Goal: Task Accomplishment & Management: Use online tool/utility

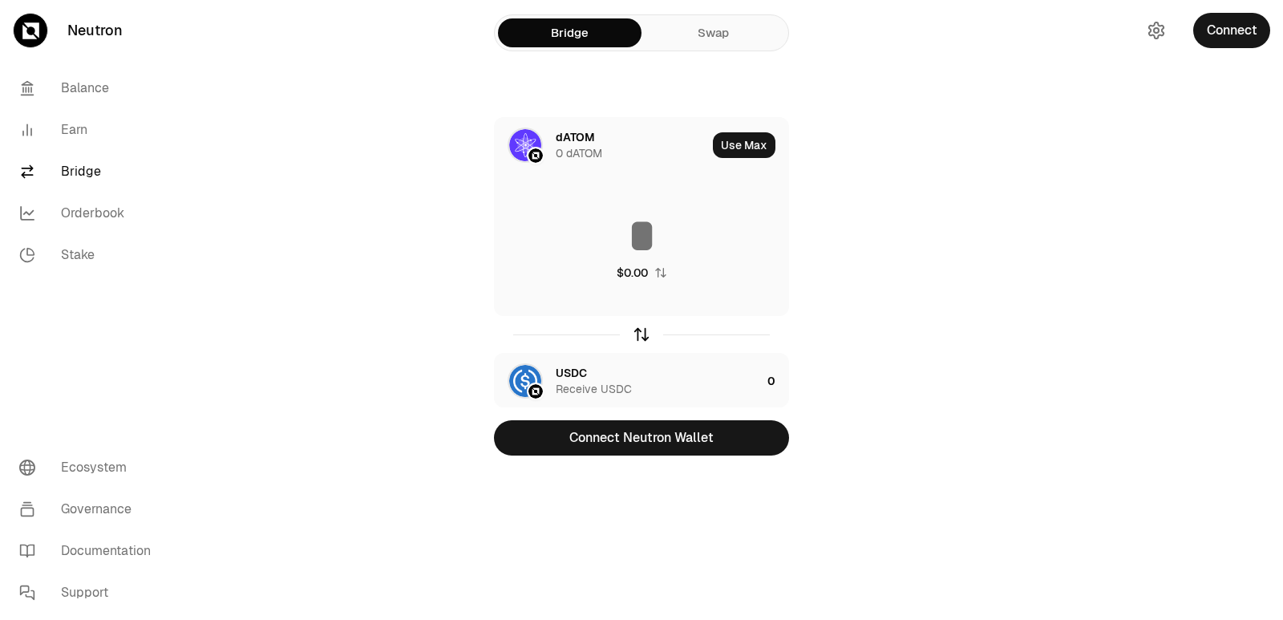
click at [638, 339] on icon "button" at bounding box center [642, 334] width 18 height 18
click at [638, 341] on icon "button" at bounding box center [642, 334] width 18 height 18
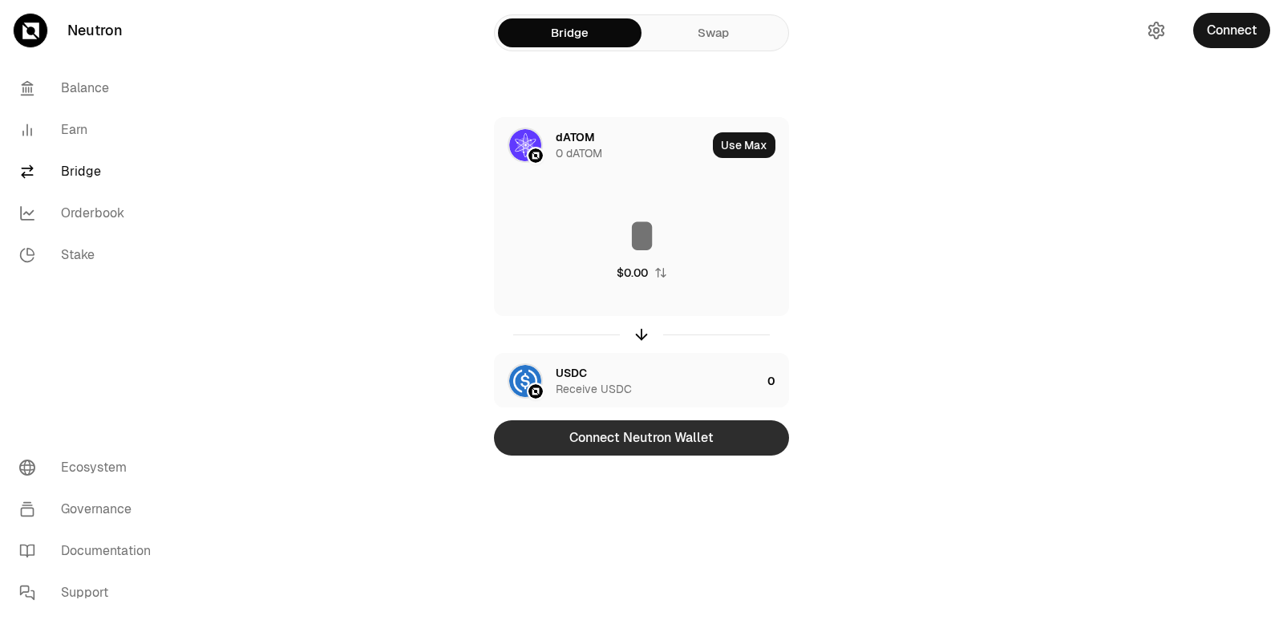
click at [625, 445] on button "Connect Neutron Wallet" at bounding box center [641, 437] width 295 height 35
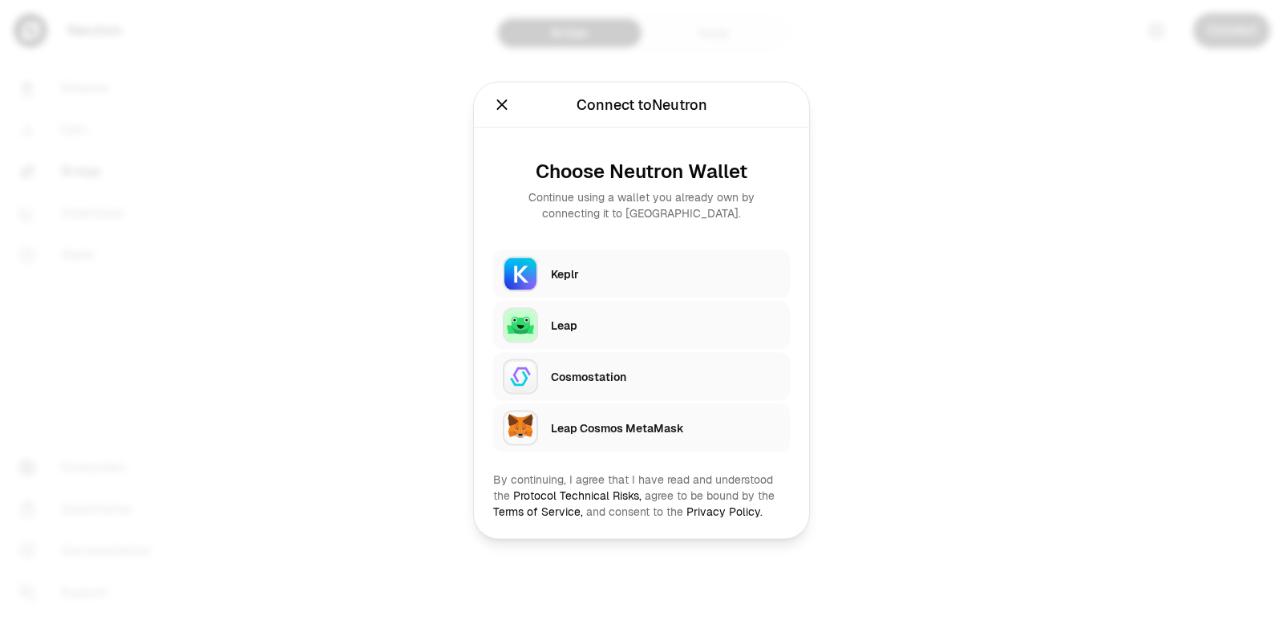
click at [597, 278] on div "Keplr" at bounding box center [665, 273] width 229 height 16
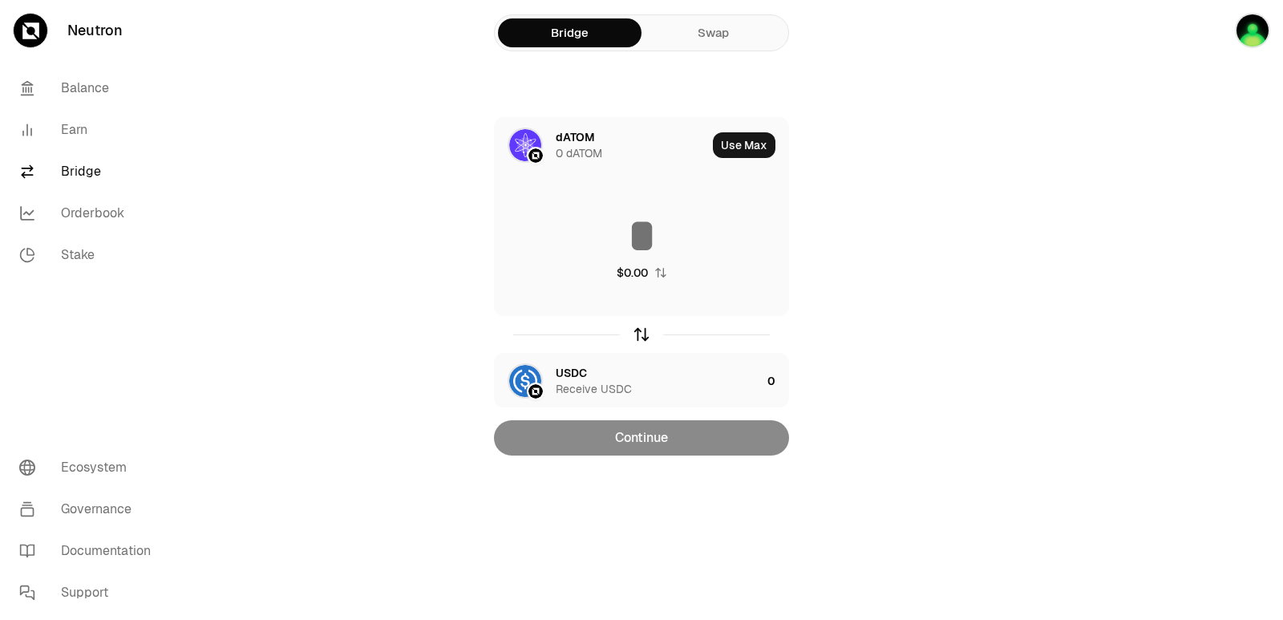
click at [639, 328] on icon "button" at bounding box center [642, 334] width 18 height 18
click at [576, 216] on input at bounding box center [641, 236] width 293 height 48
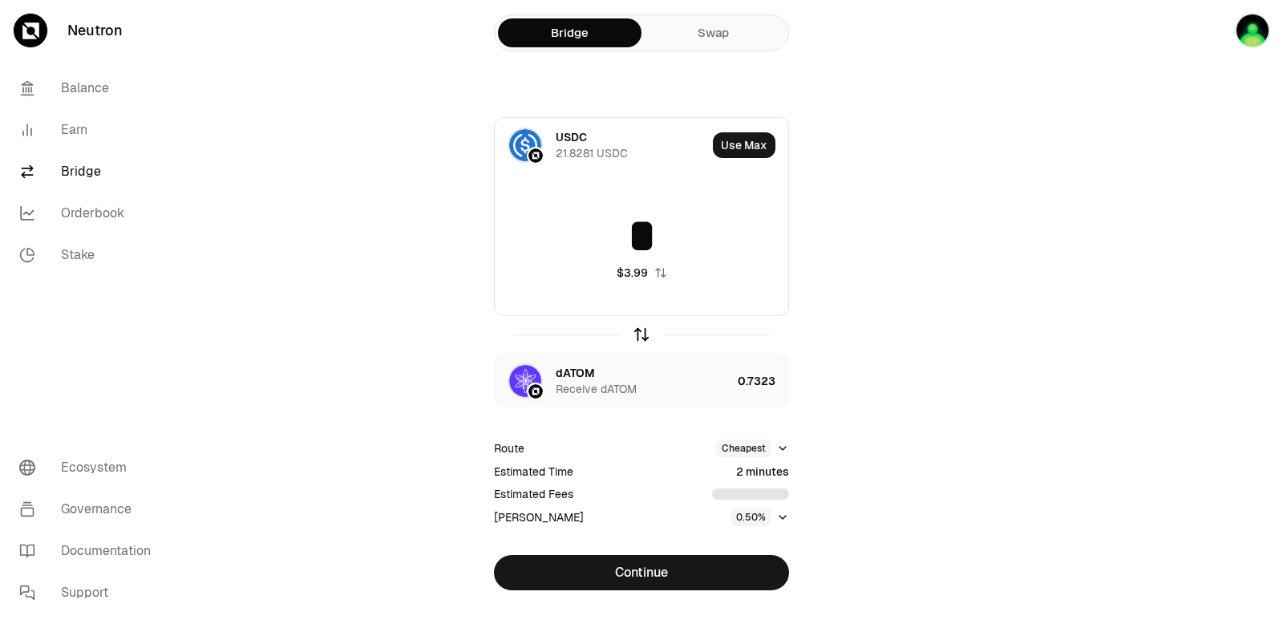
type input "*"
click at [636, 335] on icon "button" at bounding box center [642, 334] width 18 height 18
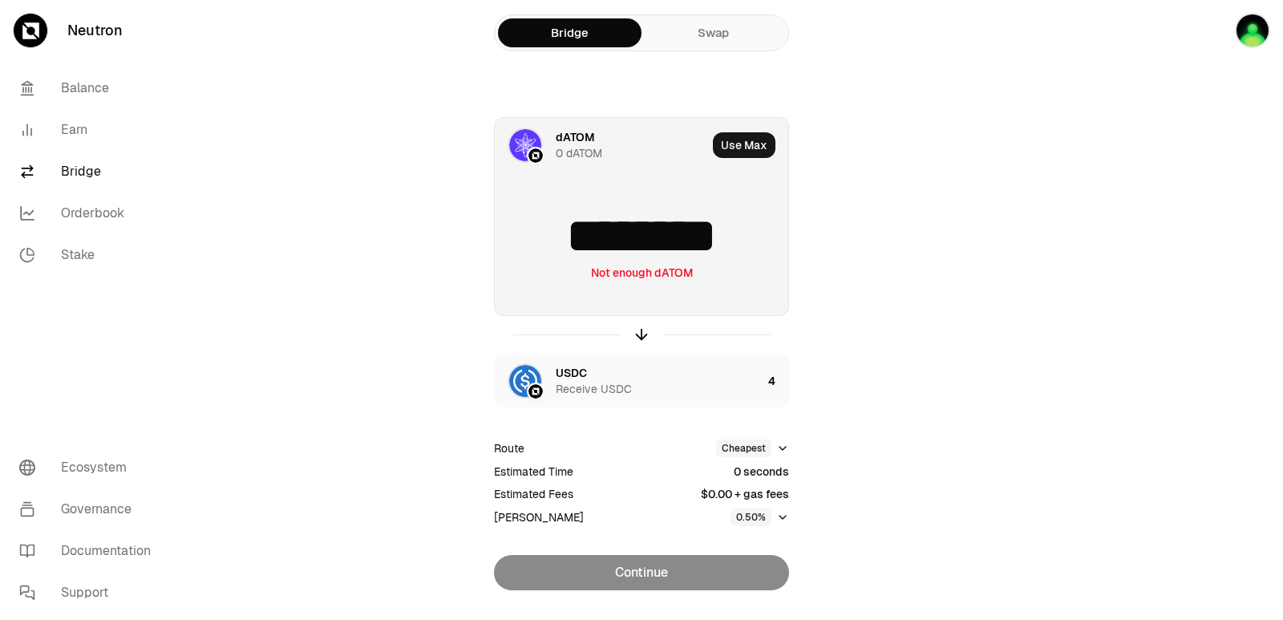
click at [757, 237] on input "********" at bounding box center [641, 236] width 293 height 48
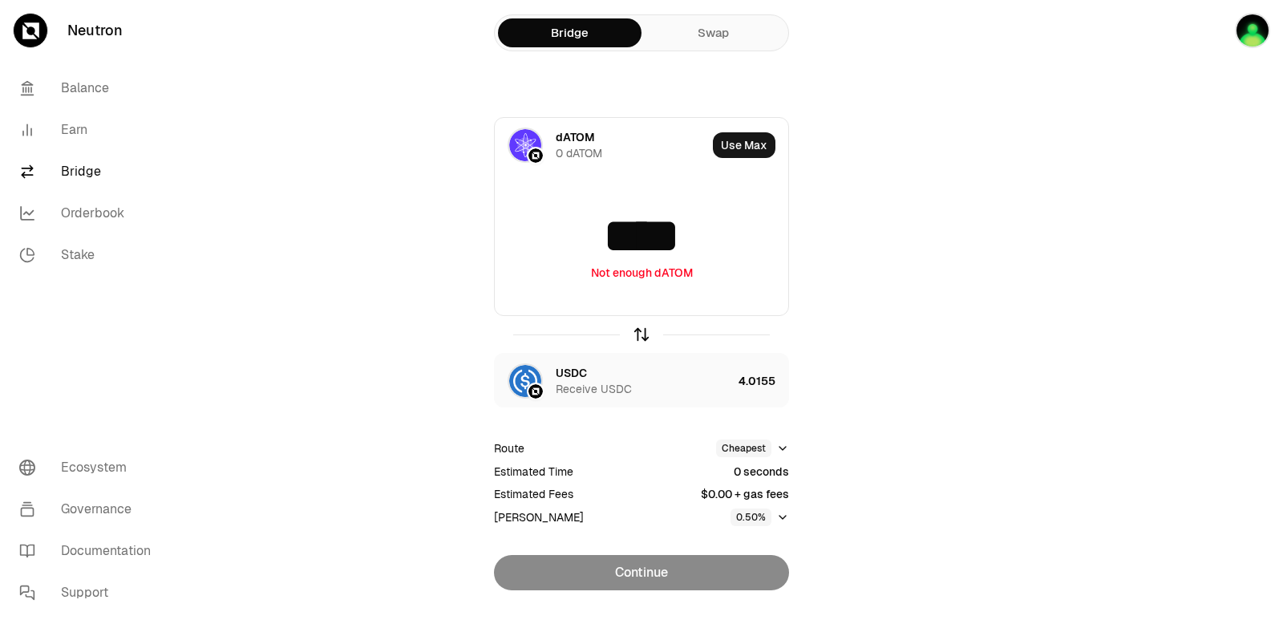
type input "****"
click at [641, 338] on icon "button" at bounding box center [641, 334] width 0 height 10
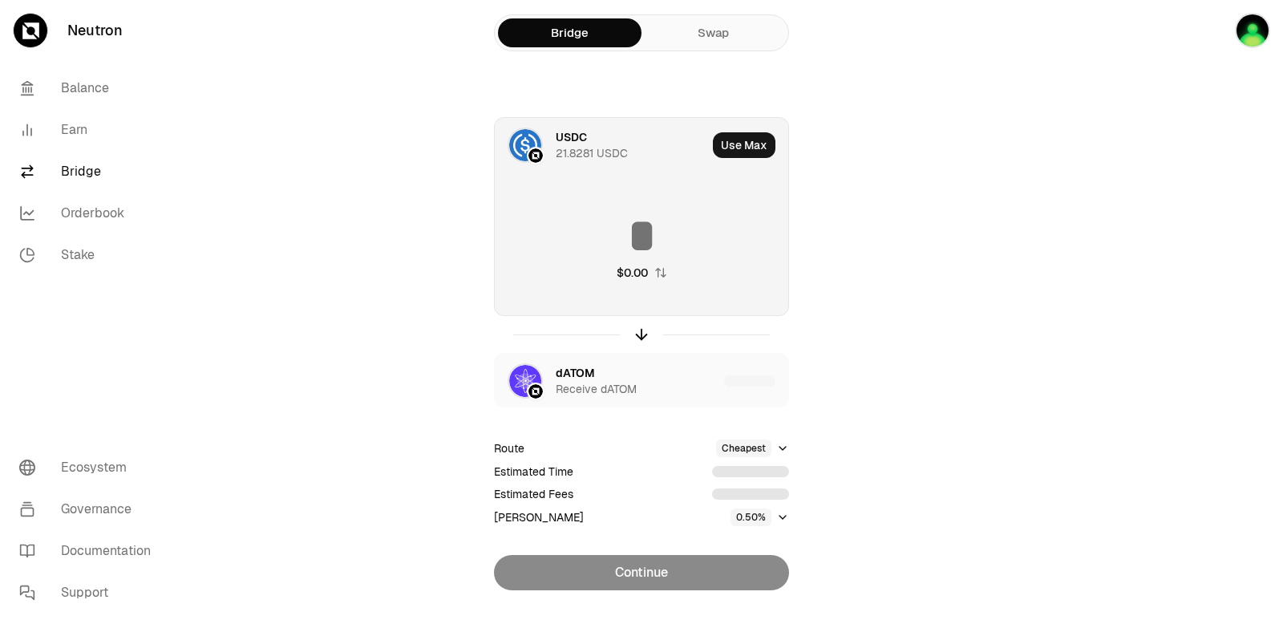
click at [645, 236] on input at bounding box center [641, 236] width 293 height 48
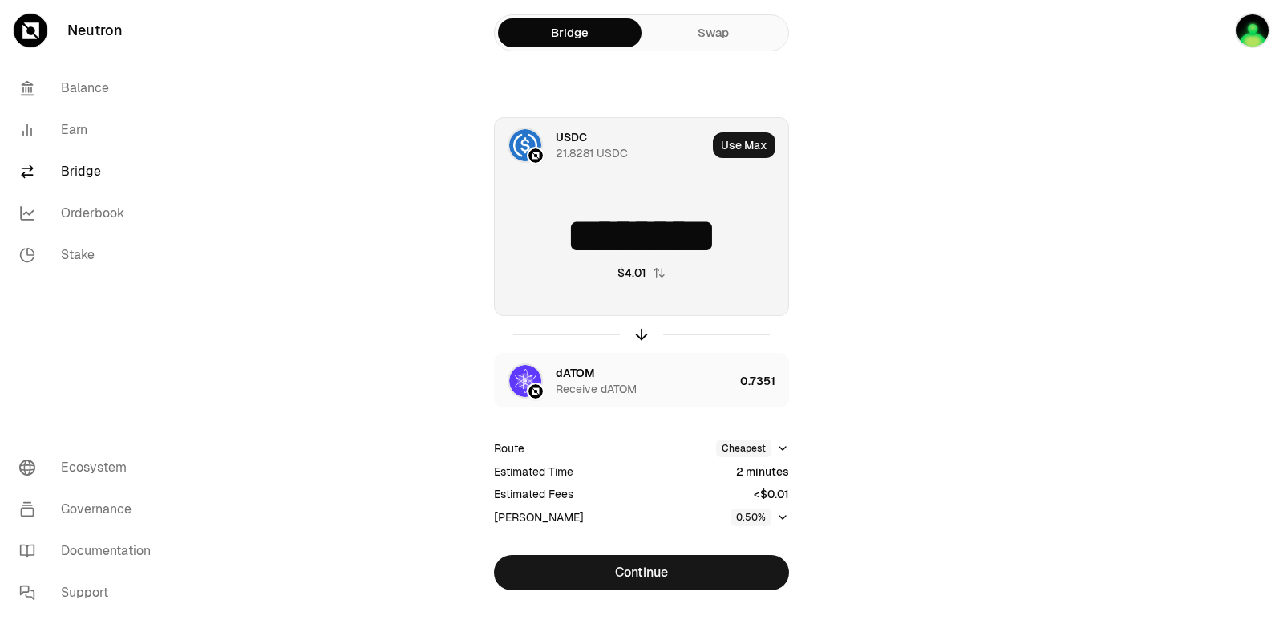
drag, startPoint x: 743, startPoint y: 237, endPoint x: 611, endPoint y: 240, distance: 132.3
click at [611, 240] on input "********" at bounding box center [641, 236] width 293 height 48
type input "*"
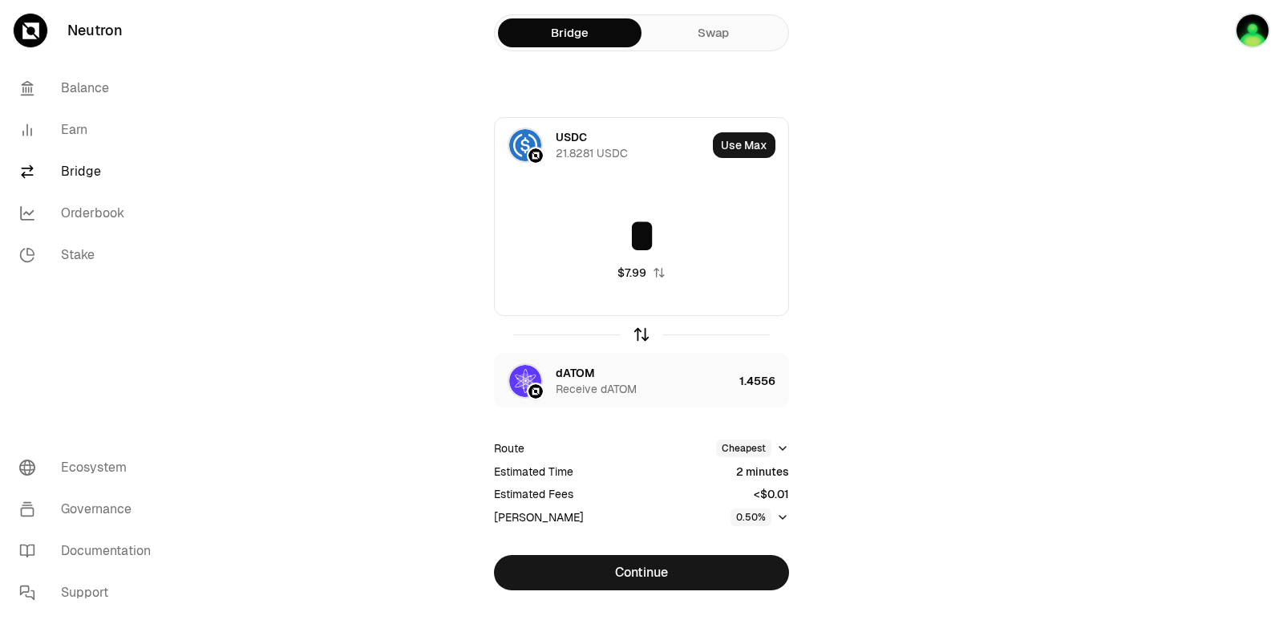
type input "*"
click at [638, 337] on icon "button" at bounding box center [642, 334] width 18 height 18
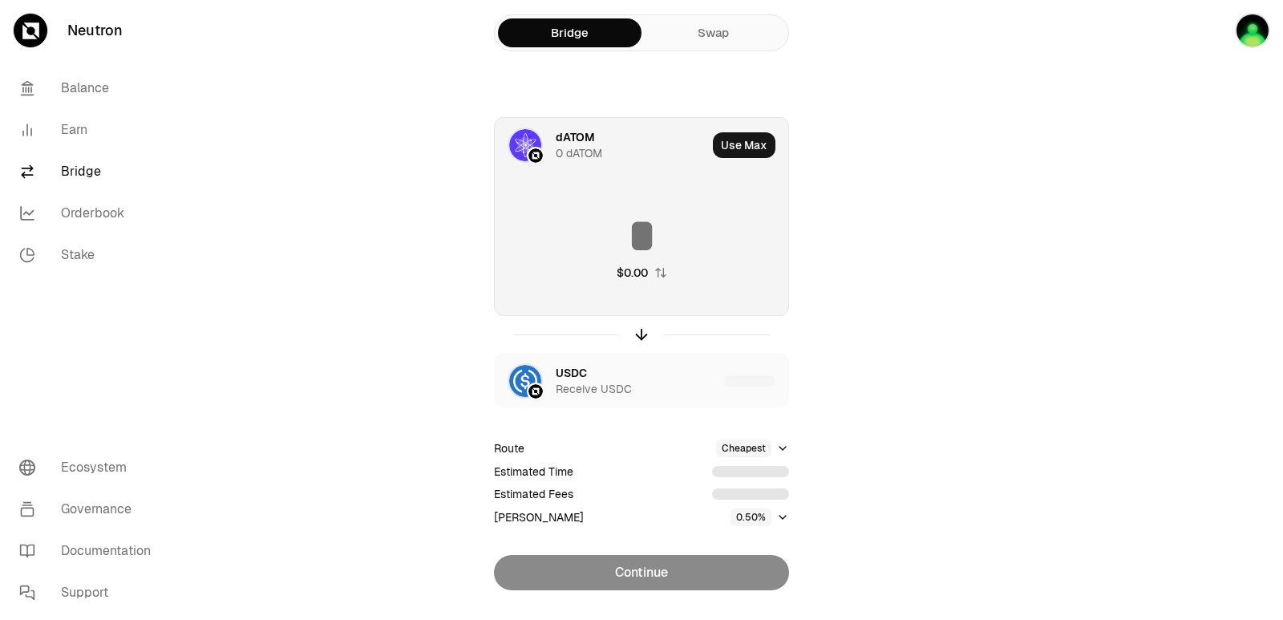
click at [627, 247] on input at bounding box center [641, 236] width 293 height 48
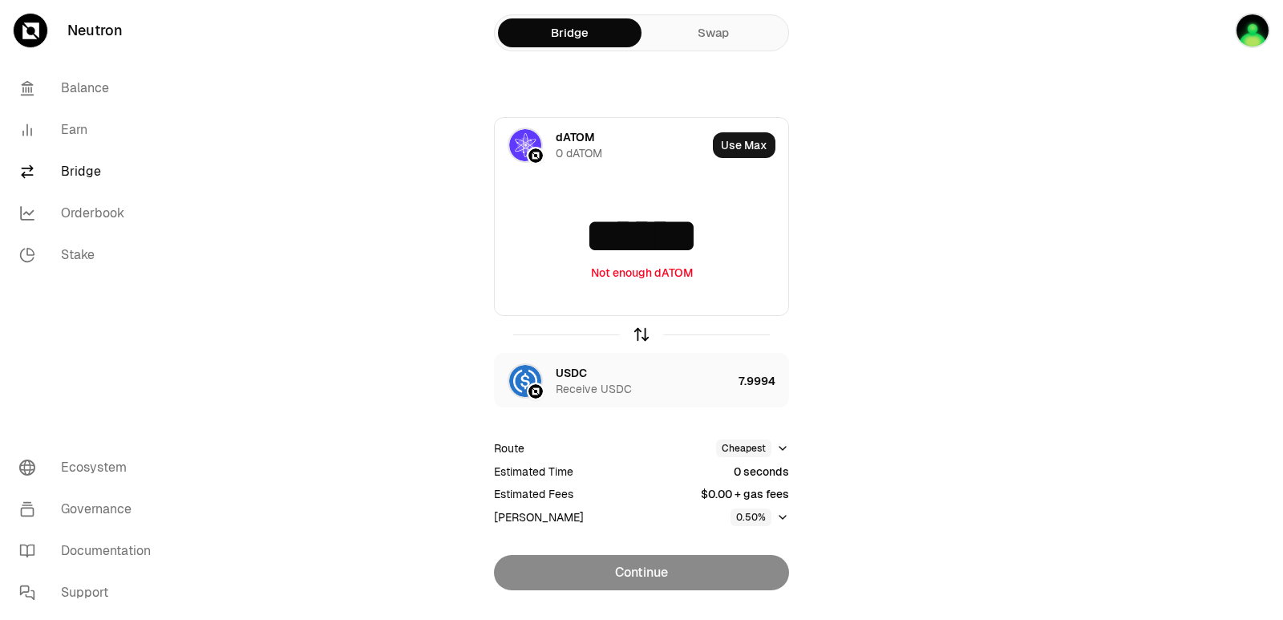
type input "******"
click at [639, 332] on icon "button" at bounding box center [642, 331] width 10 height 5
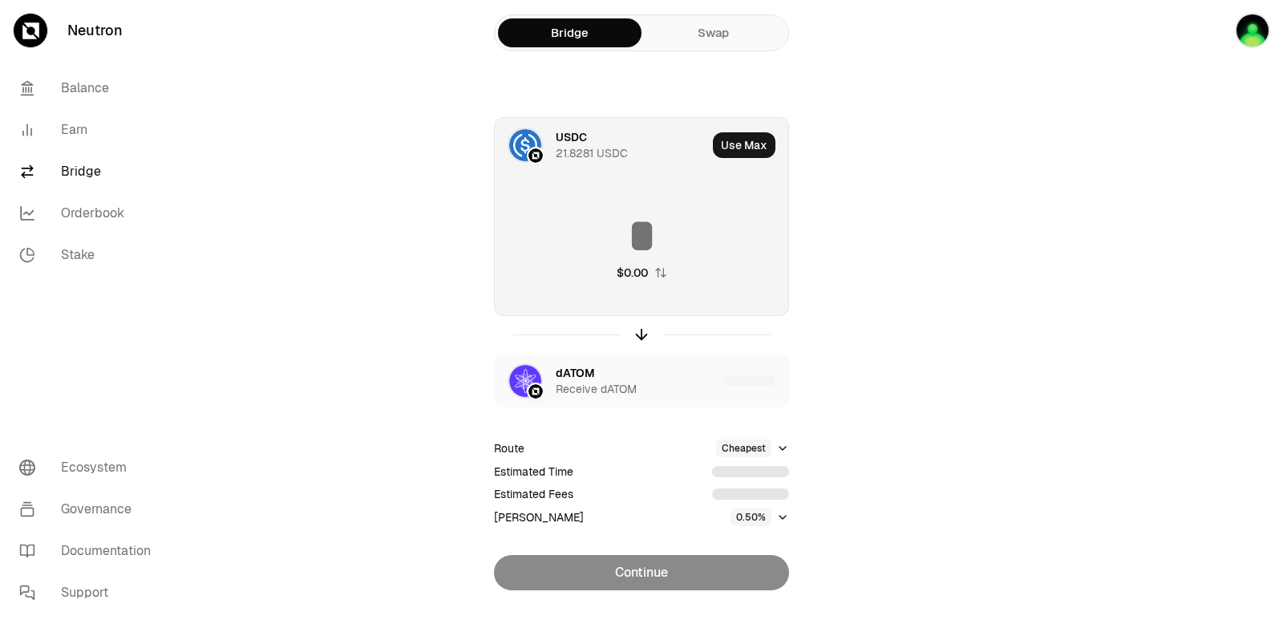
click at [637, 247] on input at bounding box center [641, 236] width 293 height 48
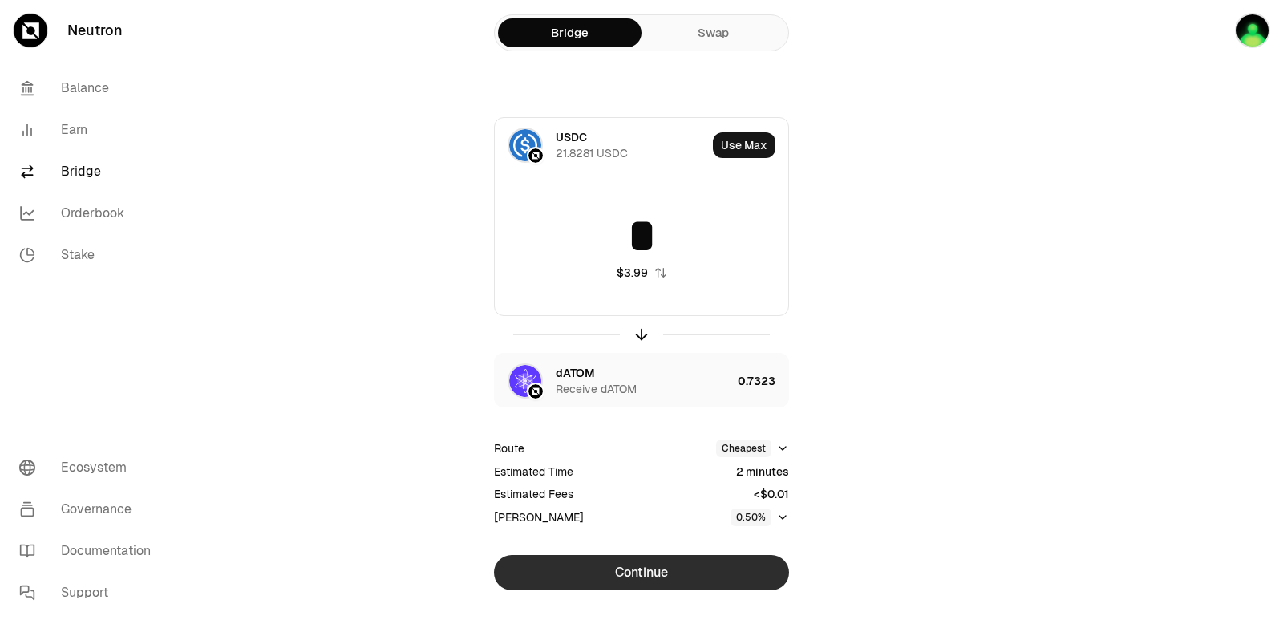
type input "*"
click at [657, 572] on button "Continue" at bounding box center [641, 572] width 295 height 35
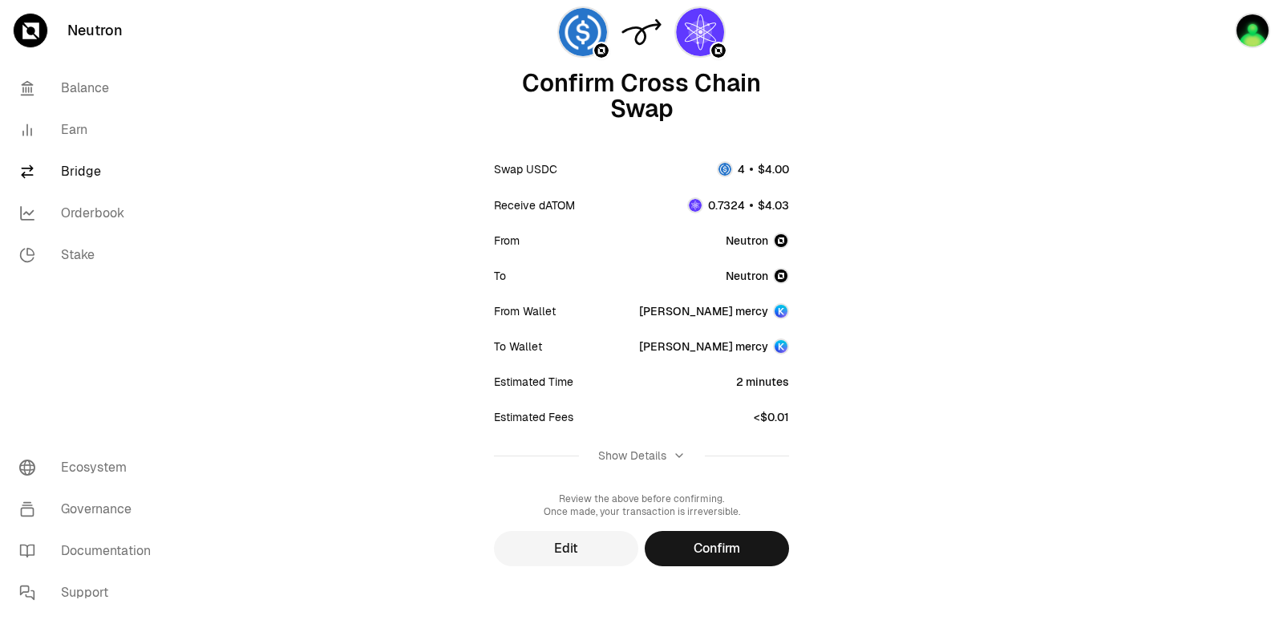
scroll to position [132, 0]
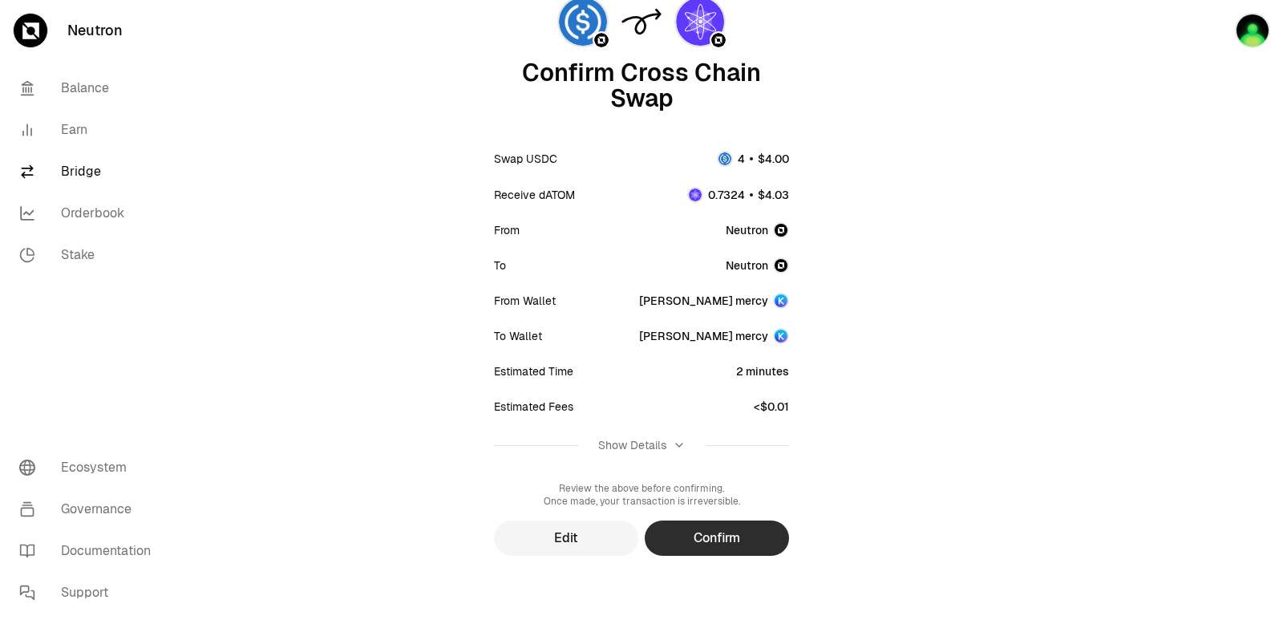
click at [718, 539] on button "Confirm" at bounding box center [717, 537] width 144 height 35
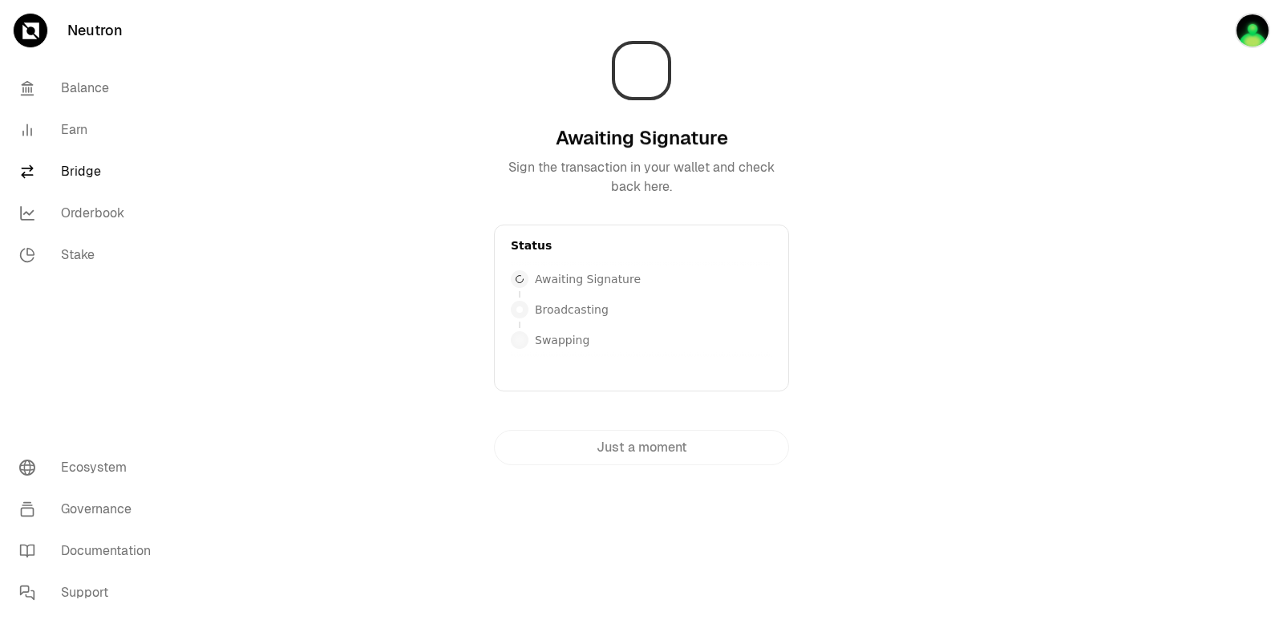
scroll to position [0, 0]
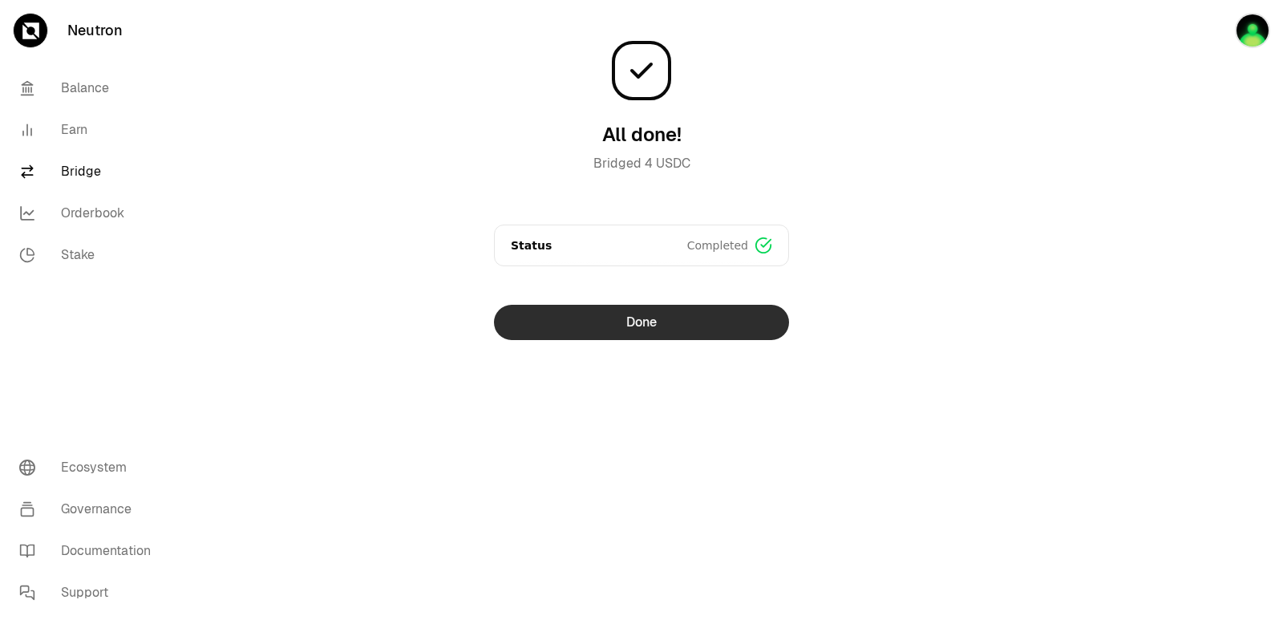
click at [647, 329] on button "Done" at bounding box center [641, 322] width 295 height 35
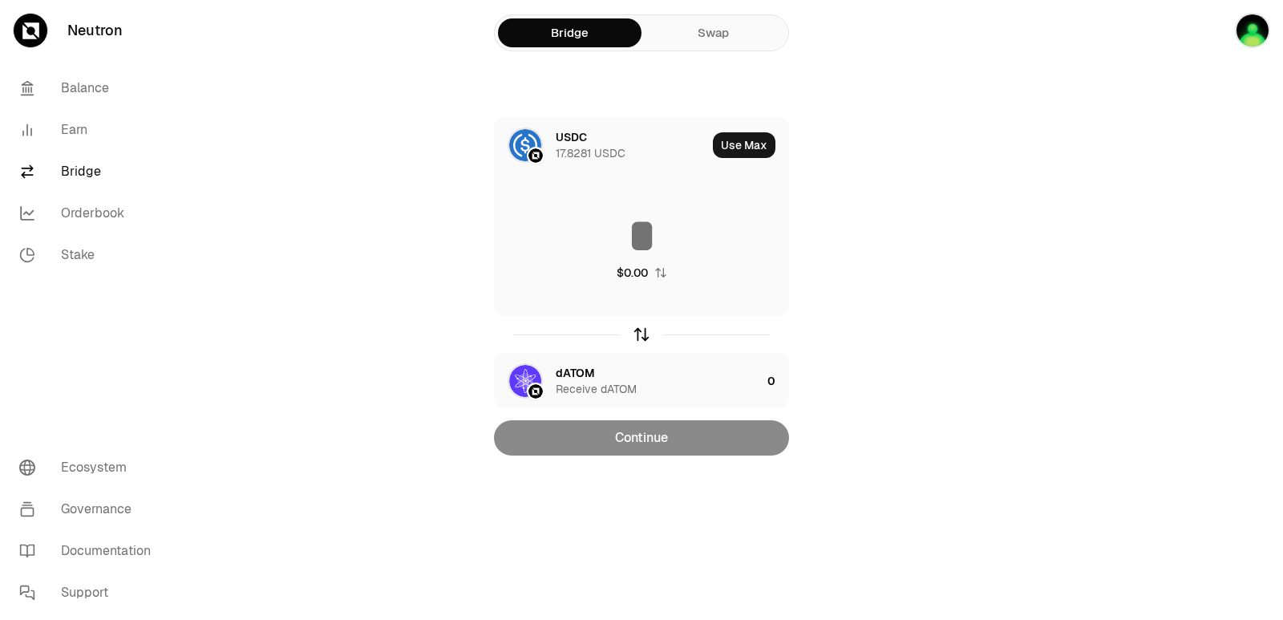
click at [637, 334] on icon "button" at bounding box center [642, 334] width 18 height 18
click at [752, 141] on button "Use Max" at bounding box center [744, 145] width 63 height 26
type input "********"
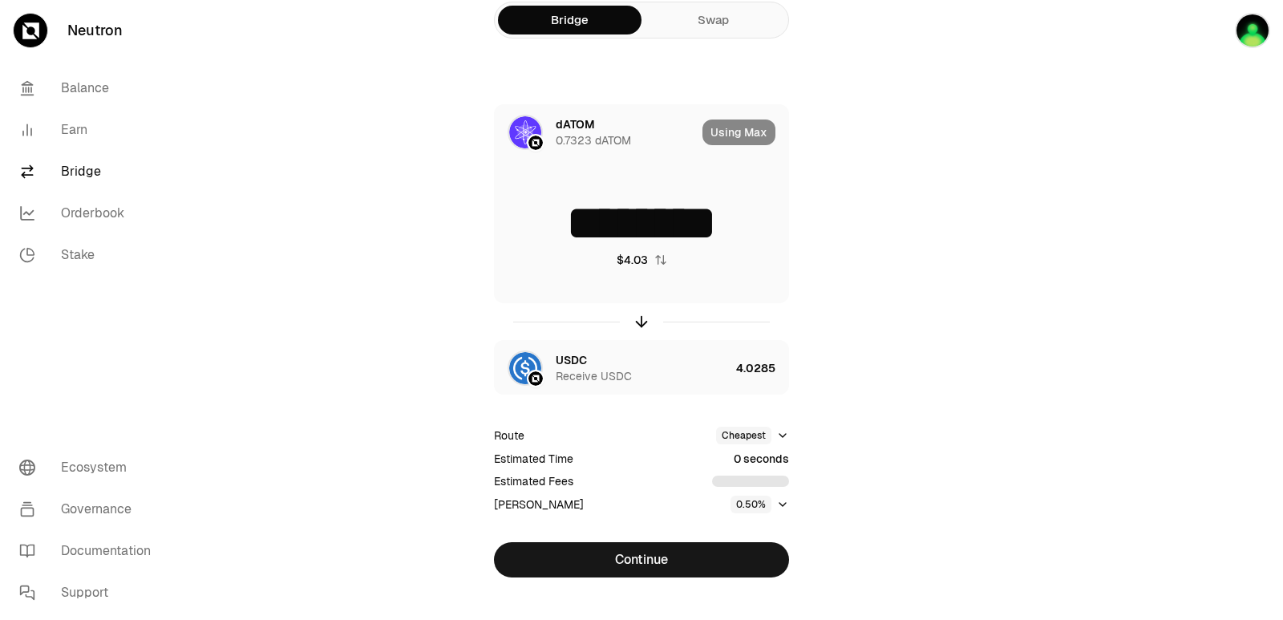
scroll to position [34, 0]
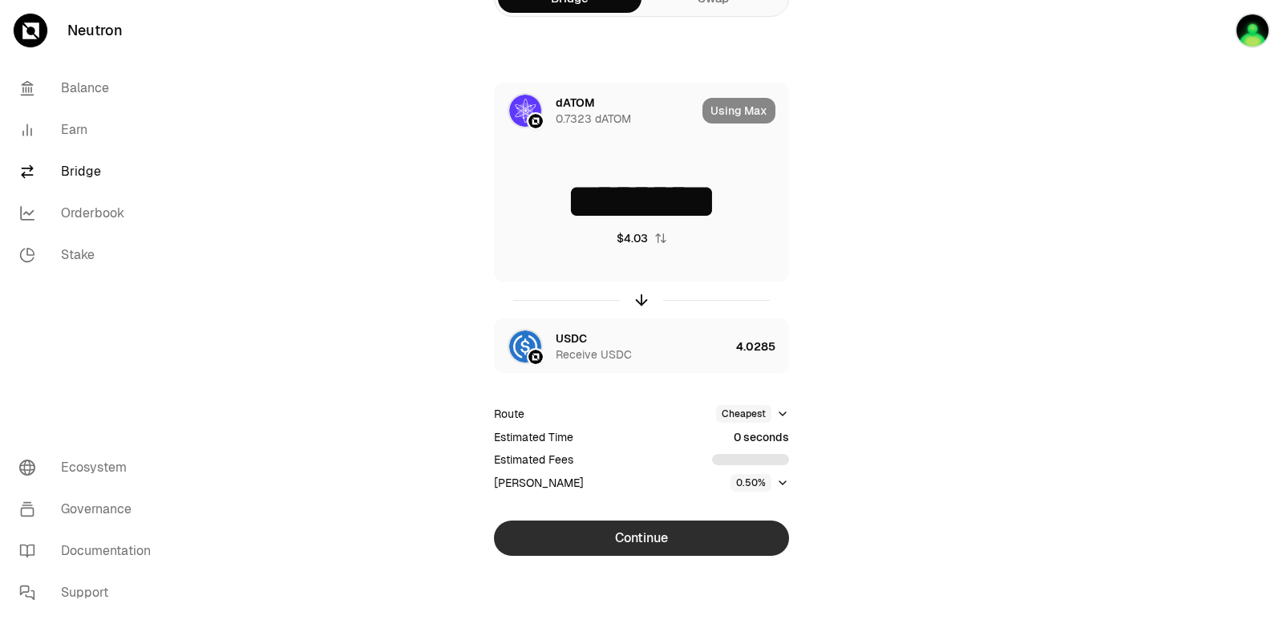
click at [657, 532] on button "Continue" at bounding box center [641, 537] width 295 height 35
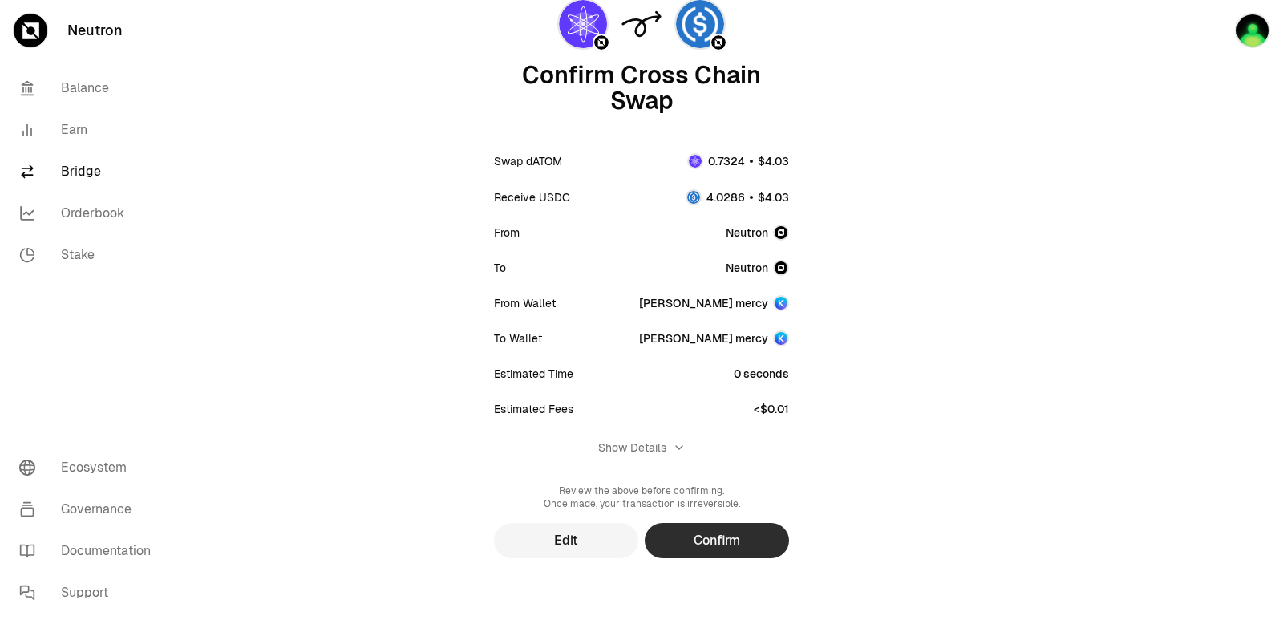
scroll to position [132, 0]
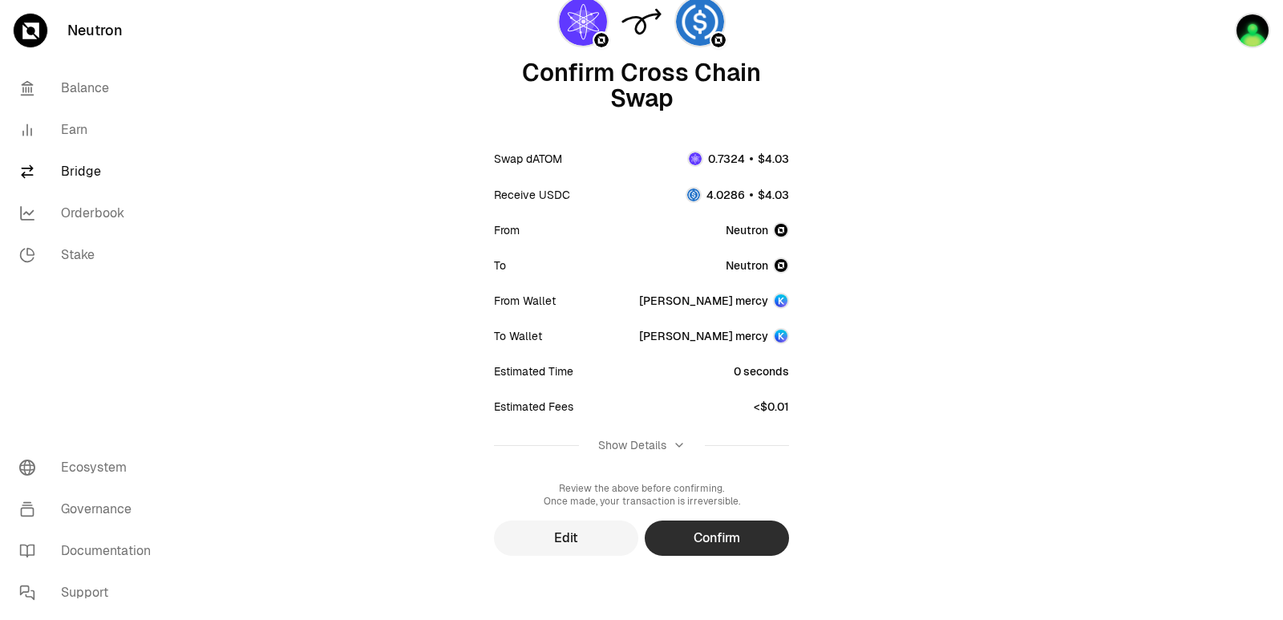
click at [725, 536] on button "Confirm" at bounding box center [717, 537] width 144 height 35
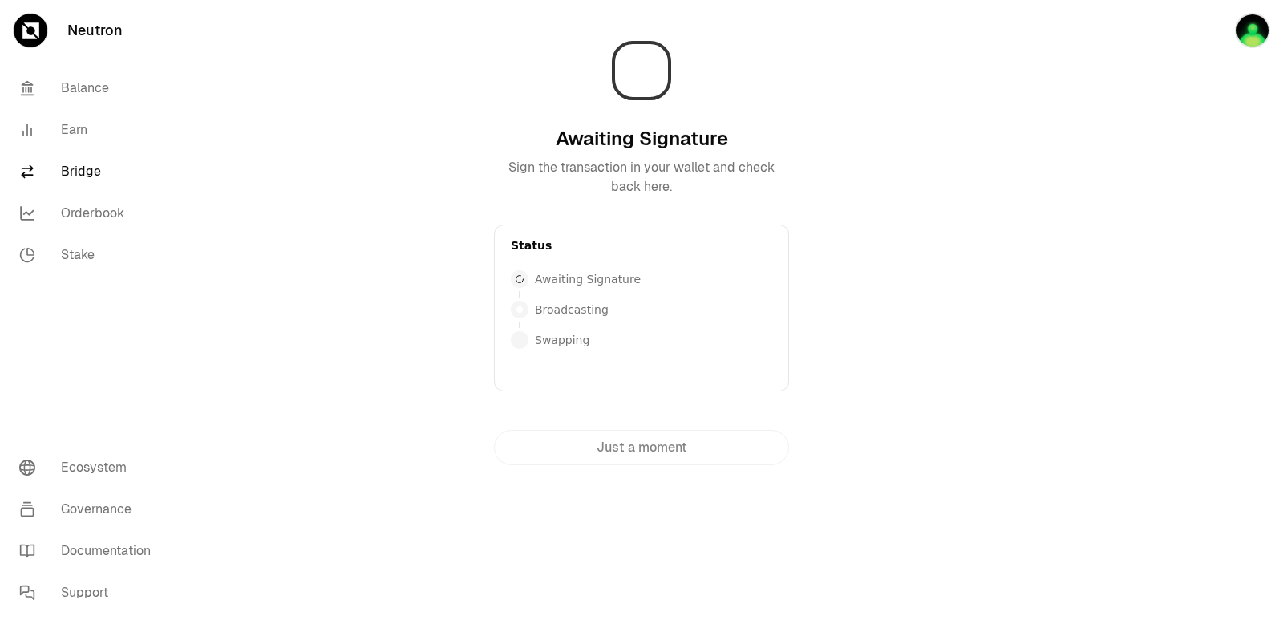
scroll to position [0, 0]
